Goal: Task Accomplishment & Management: Use online tool/utility

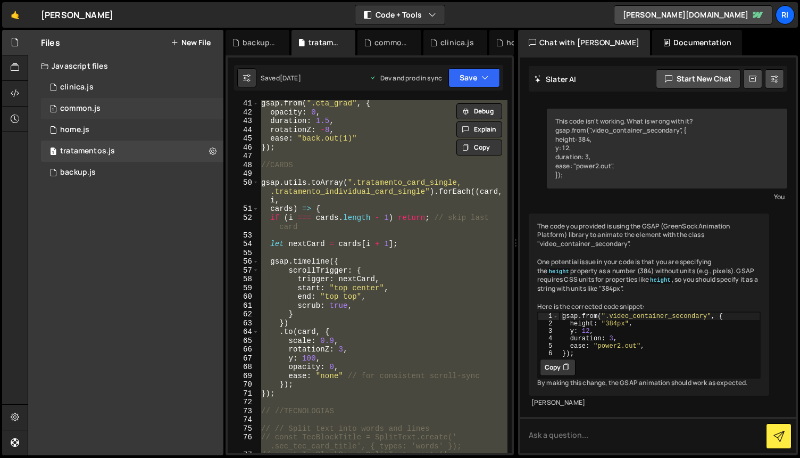
scroll to position [21, 0]
click at [98, 110] on div "common.js" at bounding box center [80, 109] width 40 height 10
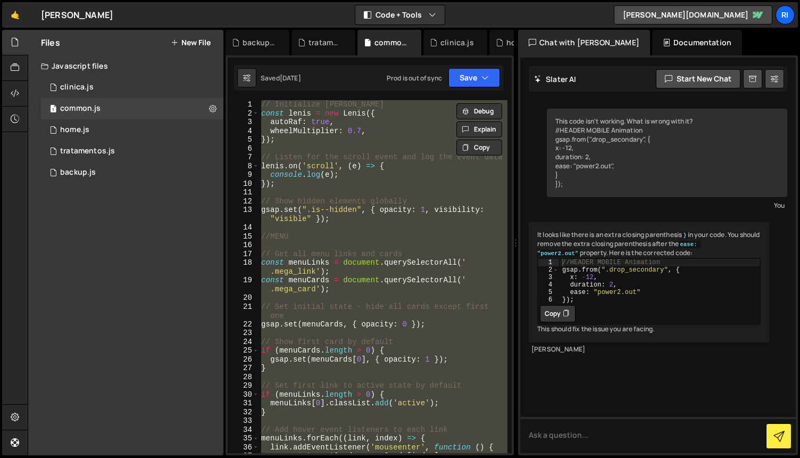
click at [443, 251] on div "// Initialize [PERSON_NAME] const [PERSON_NAME] = new [PERSON_NAME] ({ autoRaf …" at bounding box center [383, 276] width 249 height 353
type textarea "// Get all menu links and cards"
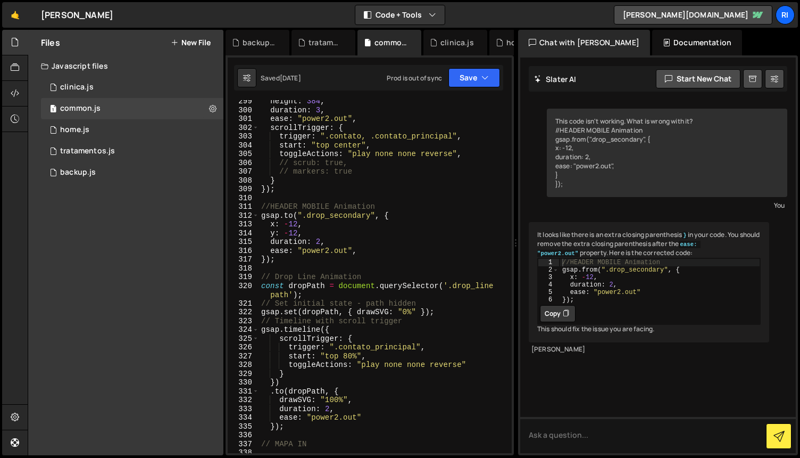
scroll to position [2884, 0]
click at [218, 110] on button at bounding box center [212, 108] width 19 height 19
type input "common"
radio input "true"
checkbox input "true"
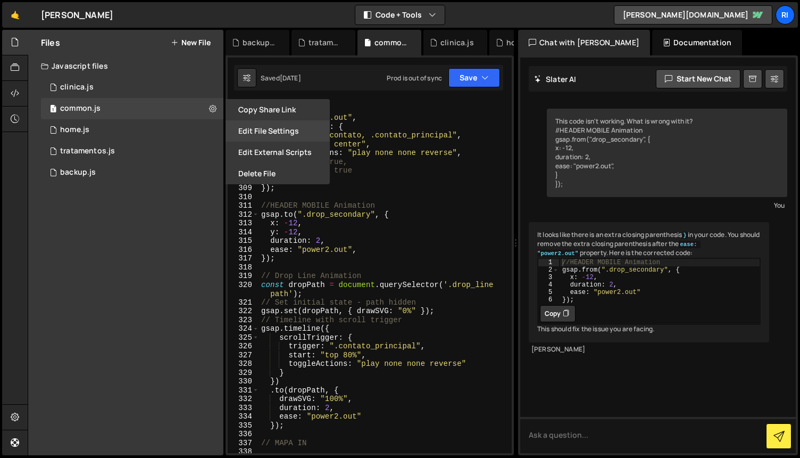
click at [278, 135] on button "Edit File Settings" at bounding box center [278, 130] width 104 height 21
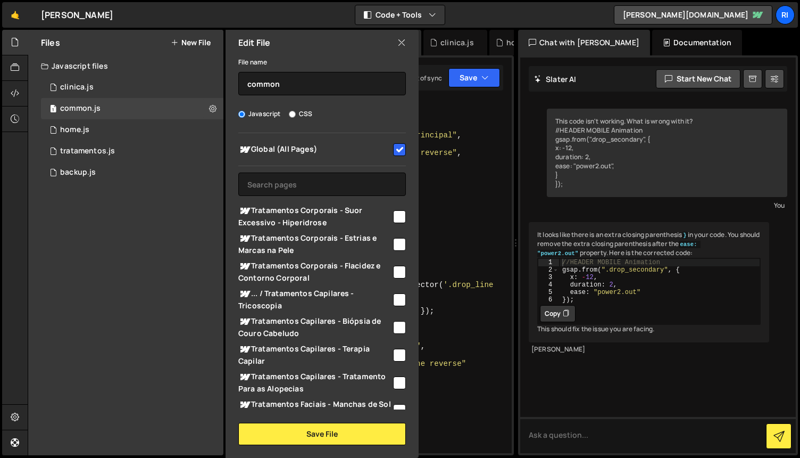
click at [402, 44] on icon at bounding box center [402, 43] width 9 height 12
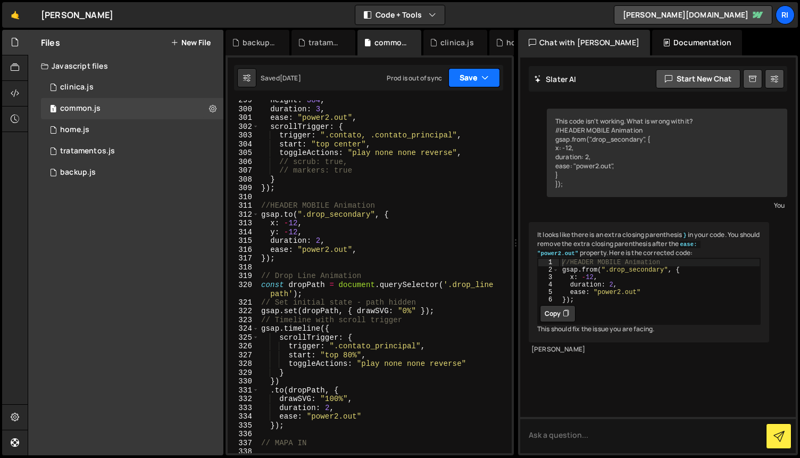
click at [473, 81] on button "Save" at bounding box center [475, 77] width 52 height 19
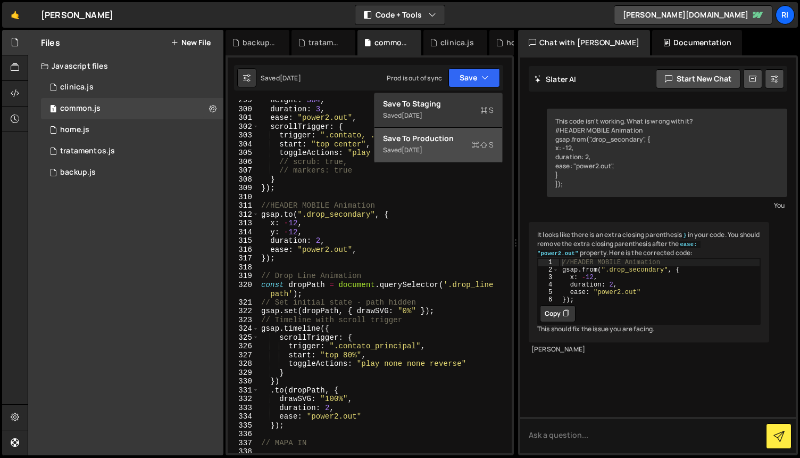
click at [443, 141] on div "Save to Production S" at bounding box center [438, 138] width 111 height 11
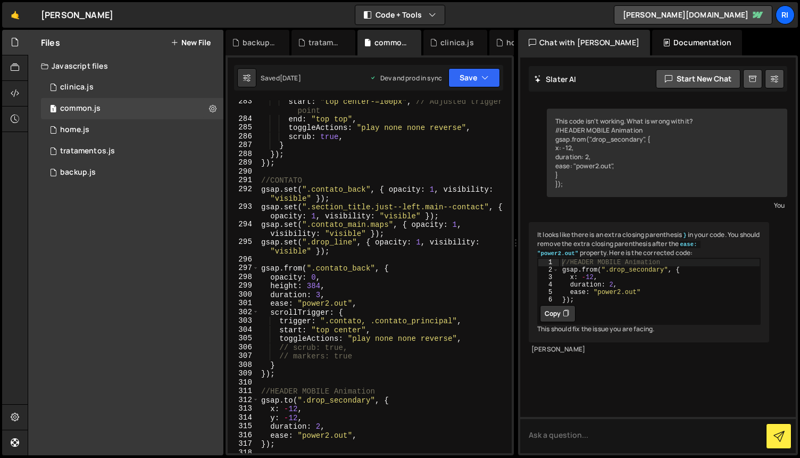
scroll to position [2704, 0]
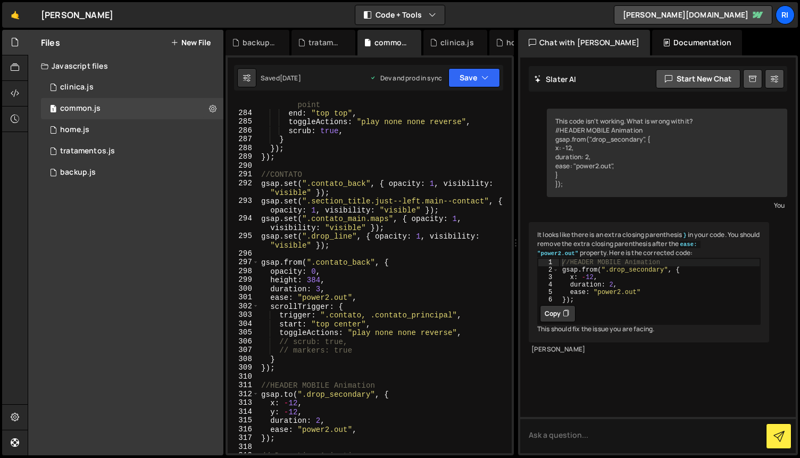
type textarea "opacity: 0,"
click at [369, 267] on div "start : "top center-=100px" , // Adjusted trigger point end : "top top" , toggl…" at bounding box center [383, 285] width 249 height 388
click at [416, 169] on div "start : "top center-=100px" , // Adjusted trigger point end : "top top" , toggl…" at bounding box center [383, 285] width 249 height 388
click at [387, 188] on div "start : "top center-=100px" , // Adjusted trigger point end : "top top" , toggl…" at bounding box center [383, 285] width 249 height 388
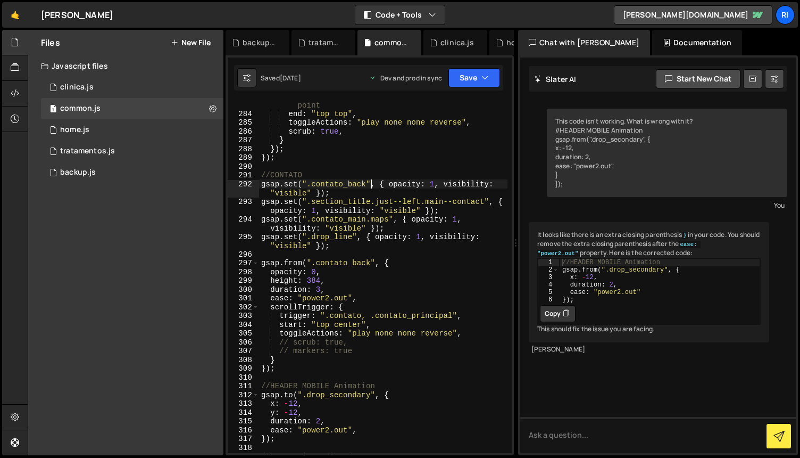
click at [373, 186] on div "start : "top center-=100px" , // Adjusted trigger point end : "top top" , toggl…" at bounding box center [383, 281] width 249 height 379
drag, startPoint x: 323, startPoint y: 269, endPoint x: 268, endPoint y: 271, distance: 55.4
click at [268, 271] on div "start : "top center-=100px" , // Adjusted trigger point end : "top top" , toggl…" at bounding box center [383, 281] width 249 height 379
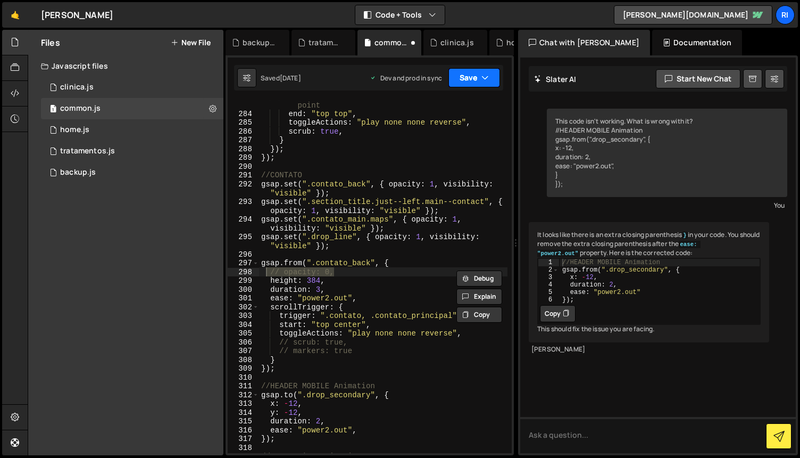
click at [463, 81] on button "Save" at bounding box center [475, 77] width 52 height 19
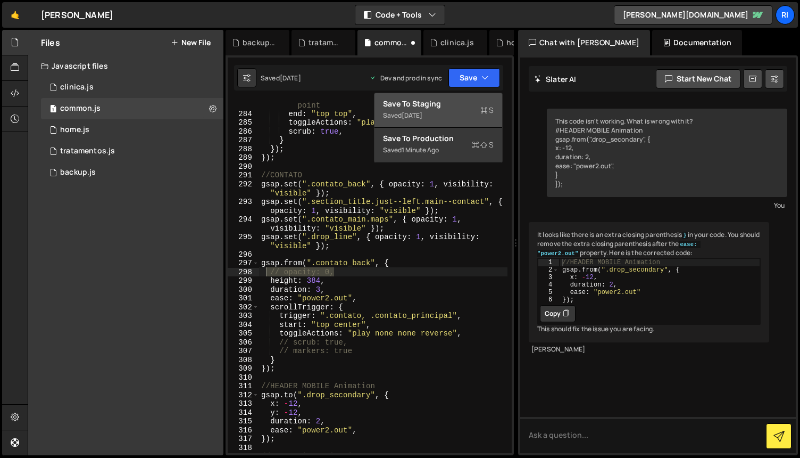
click at [457, 102] on div "Save to Staging S" at bounding box center [438, 103] width 111 height 11
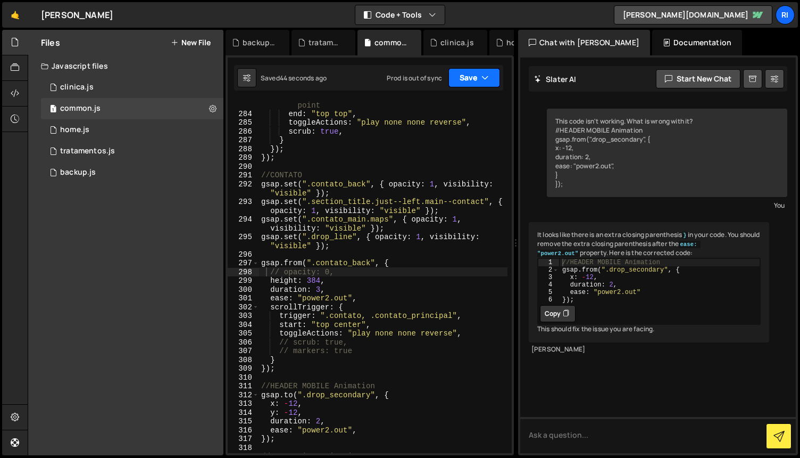
click at [487, 79] on icon "button" at bounding box center [485, 77] width 7 height 11
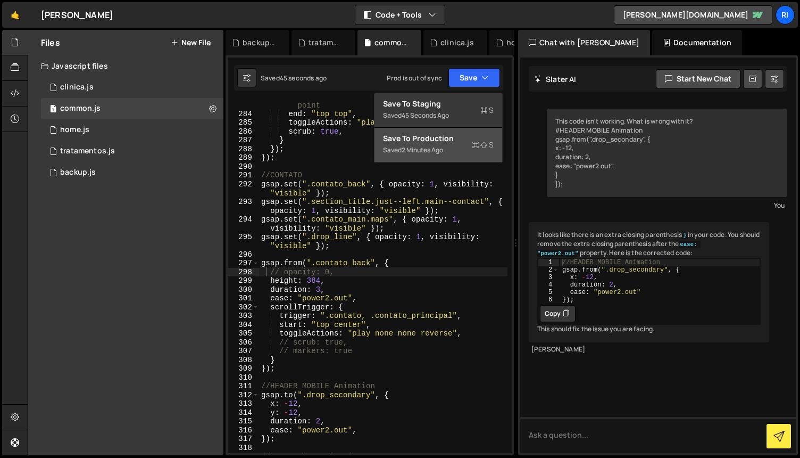
click at [451, 136] on div "Save to Production S" at bounding box center [438, 138] width 111 height 11
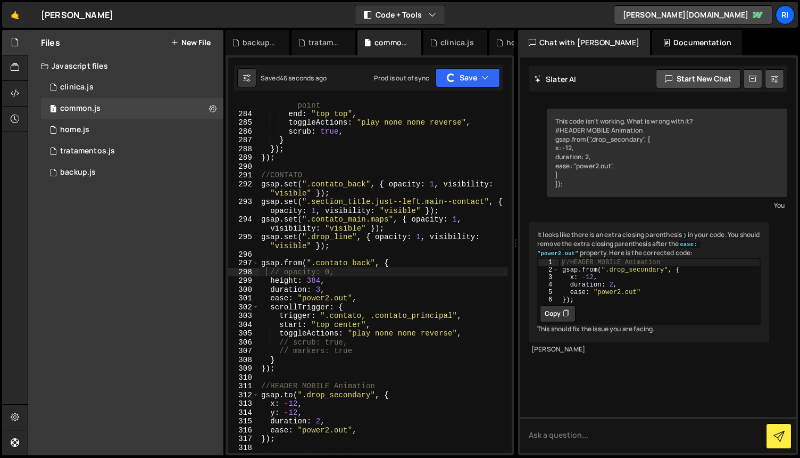
click at [386, 283] on div "start : "top center-=100px" , // Adjusted trigger point end : "top top" , toggl…" at bounding box center [383, 281] width 249 height 379
click at [388, 273] on div "start : "top center-=100px" , // Adjusted trigger point end : "top top" , toggl…" at bounding box center [383, 281] width 249 height 379
type textarea "// opacity: 0,"
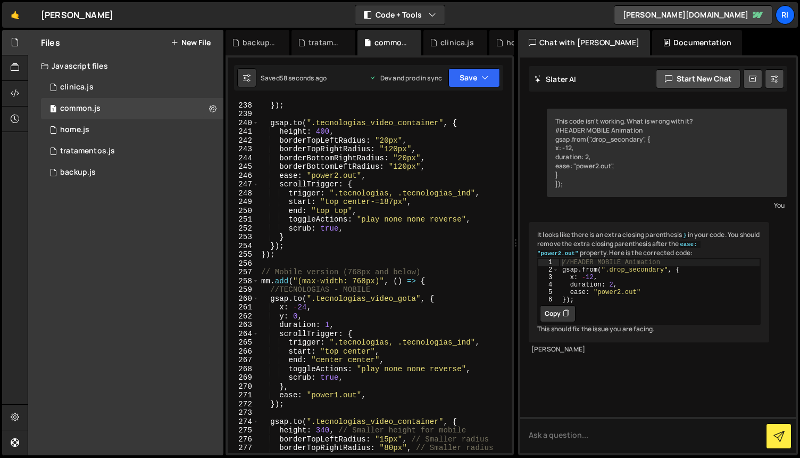
scroll to position [2291, 0]
